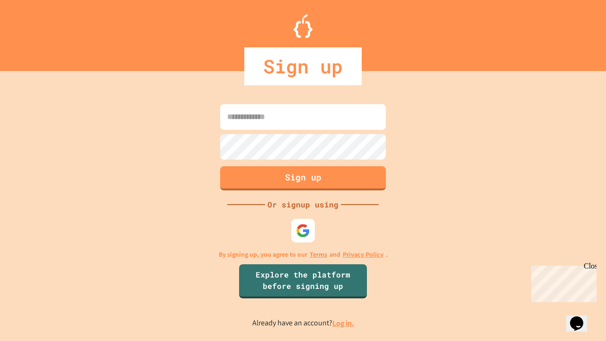
click at [344, 323] on link "Log in." at bounding box center [343, 323] width 22 height 10
